Goal: Task Accomplishment & Management: Use online tool/utility

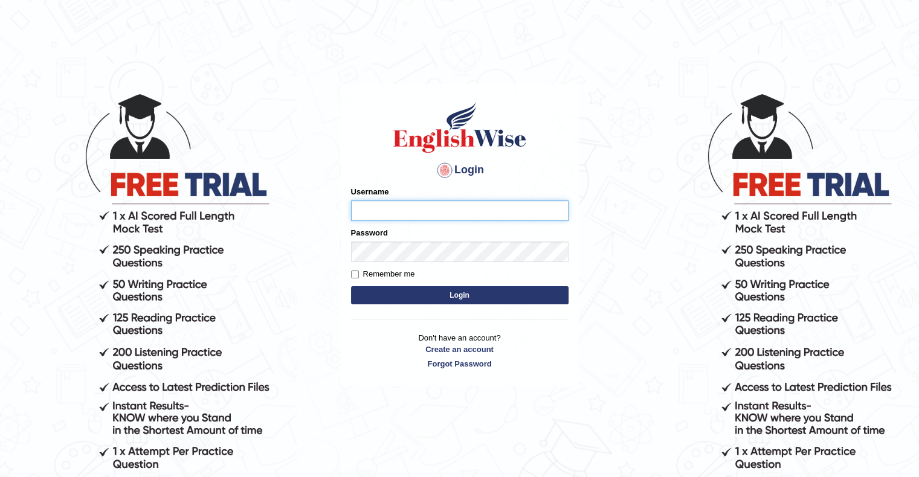
type input "MuskaanV"
click at [435, 299] on button "Login" at bounding box center [459, 295] width 217 height 18
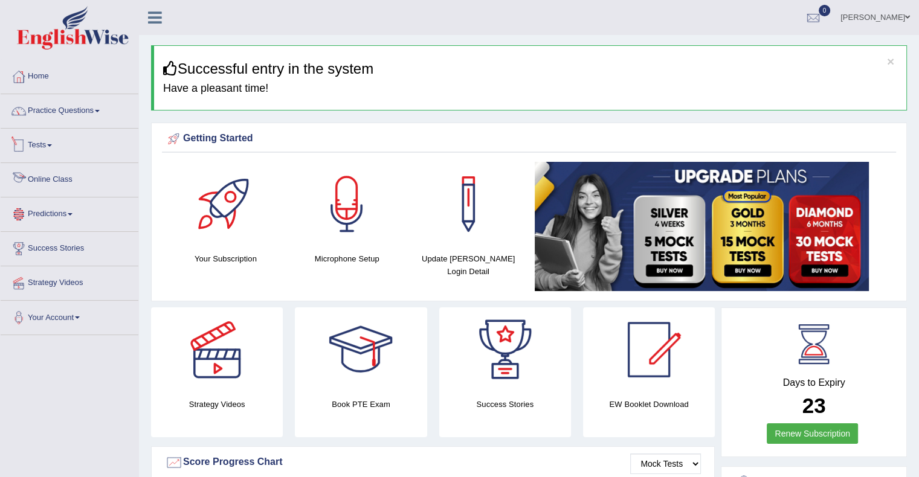
click at [34, 144] on link "Tests" at bounding box center [70, 144] width 138 height 30
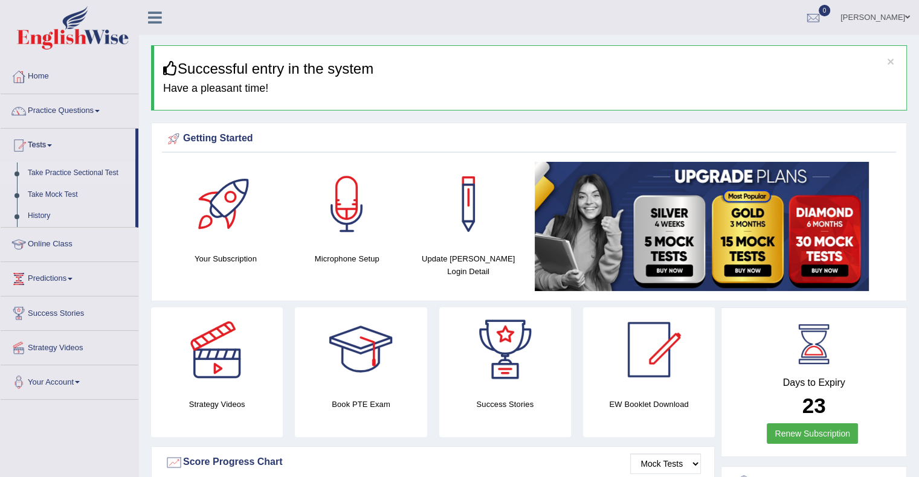
click at [73, 176] on link "Take Practice Sectional Test" at bounding box center [78, 174] width 113 height 22
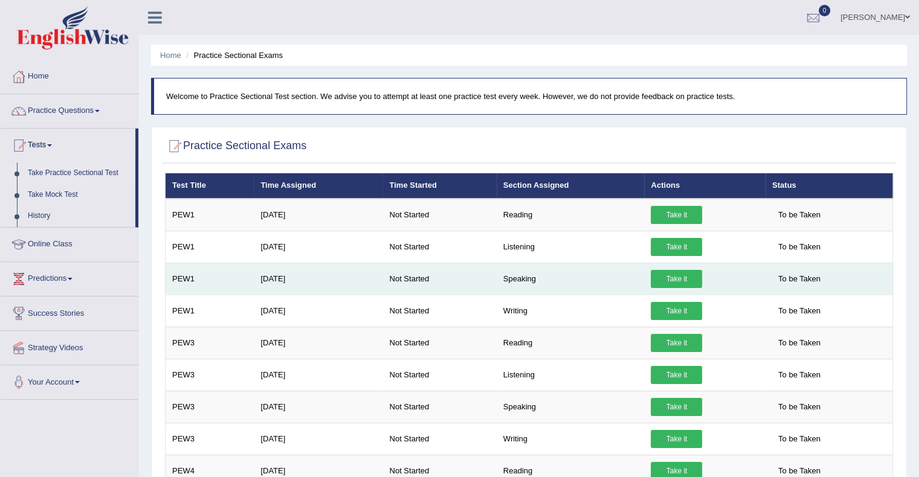
click at [659, 282] on link "Take it" at bounding box center [676, 279] width 51 height 18
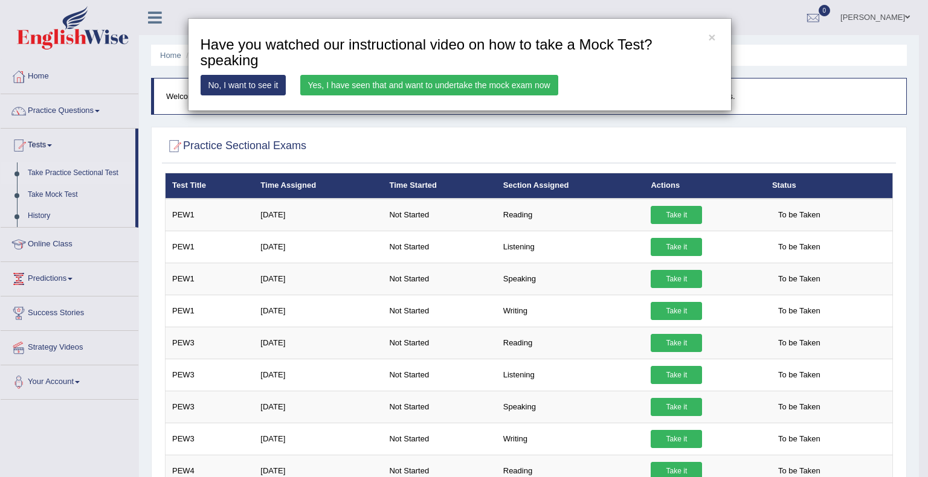
click at [482, 88] on link "Yes, I have seen that and want to undertake the mock exam now" at bounding box center [429, 85] width 258 height 21
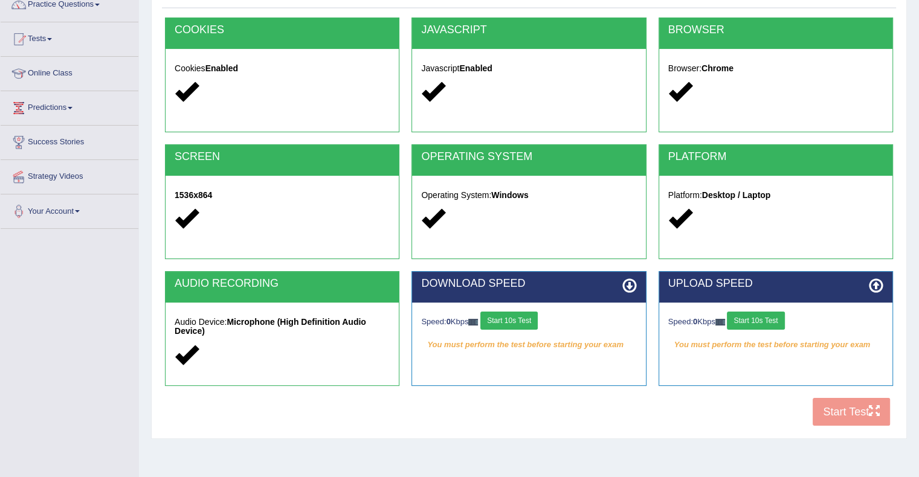
scroll to position [108, 0]
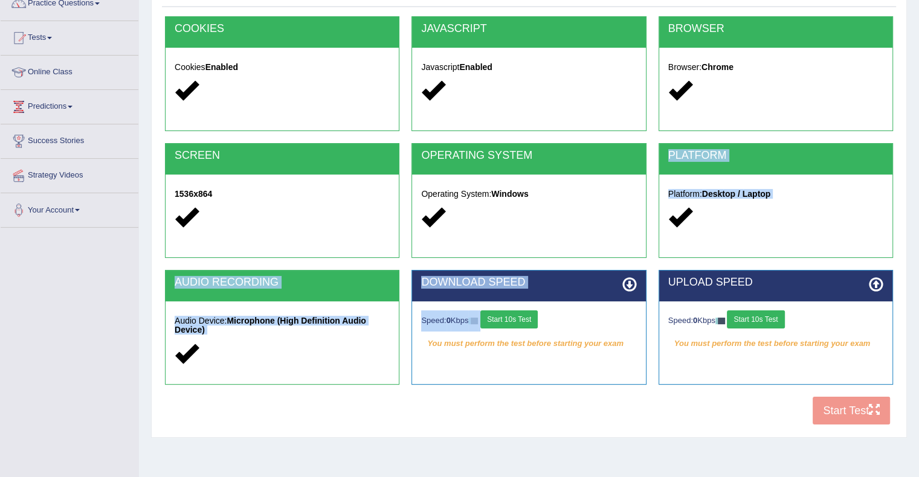
drag, startPoint x: 532, startPoint y: 228, endPoint x: 515, endPoint y: 321, distance: 94.0
click at [515, 321] on div "COOKIES Cookies Enabled JAVASCRIPT Javascript Enabled BROWSER Browser: Chrome S…" at bounding box center [529, 223] width 734 height 415
click at [498, 366] on div "DOWNLOAD SPEED Speed: 0 Kbps Start 10s Test You must perform the test before st…" at bounding box center [528, 327] width 234 height 115
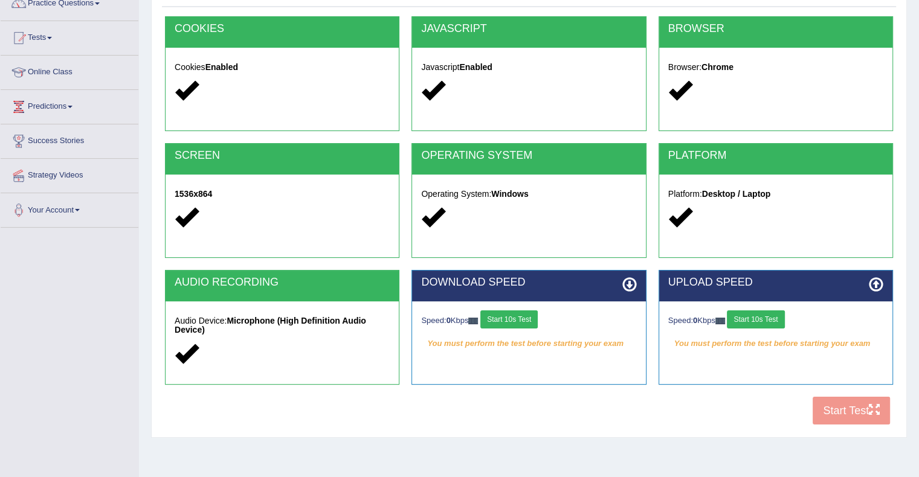
click at [520, 312] on button "Start 10s Test" at bounding box center [508, 320] width 57 height 18
click at [756, 324] on button "Start 10s Test" at bounding box center [755, 320] width 57 height 18
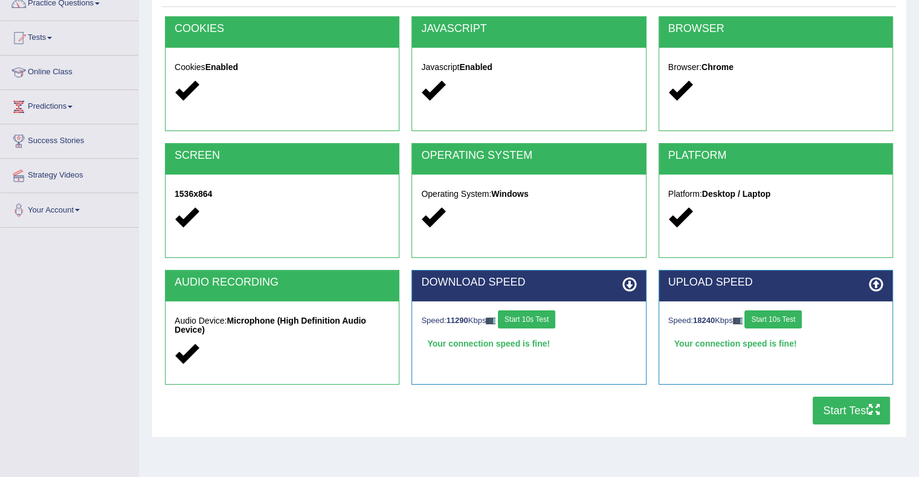
click at [827, 416] on button "Start Test" at bounding box center [851, 411] width 77 height 28
